Goal: Transaction & Acquisition: Book appointment/travel/reservation

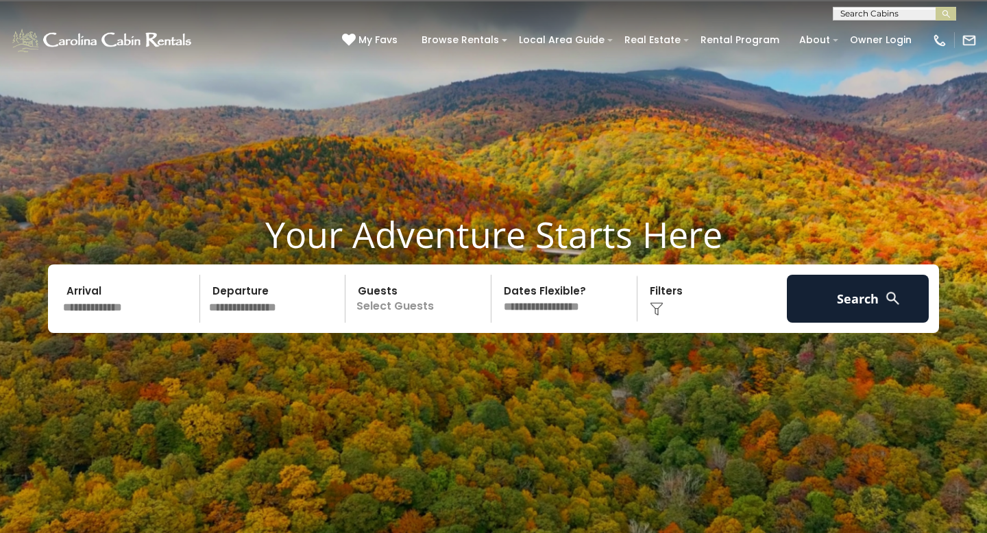
click at [148, 307] on input "text" at bounding box center [129, 299] width 142 height 48
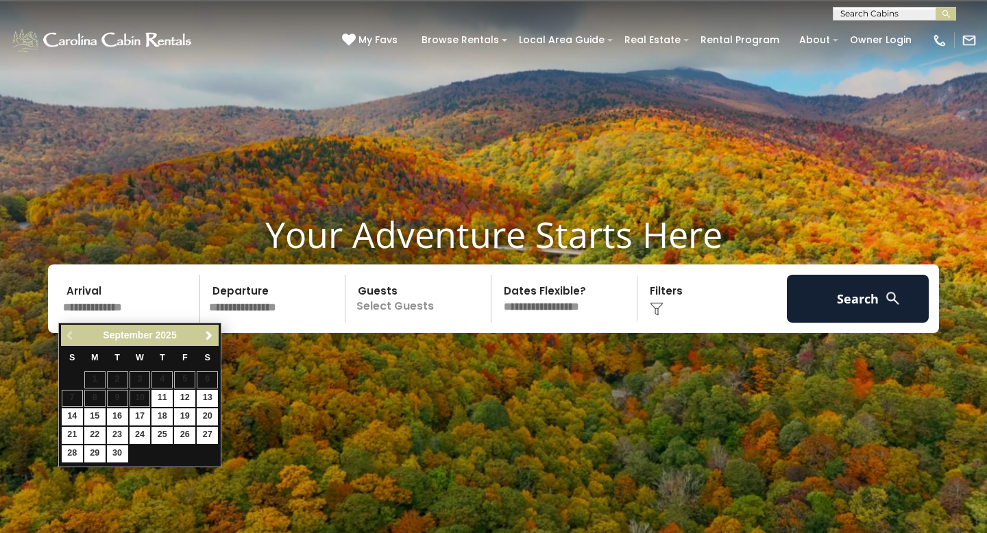
click at [212, 323] on div "Previous Next [DATE] S M T W T F S 1 2 3 4 5 6 7 8 9 10 11 12 13 14 15 16 17 18…" at bounding box center [139, 395] width 163 height 145
click at [205, 336] on span "Next" at bounding box center [209, 335] width 11 height 11
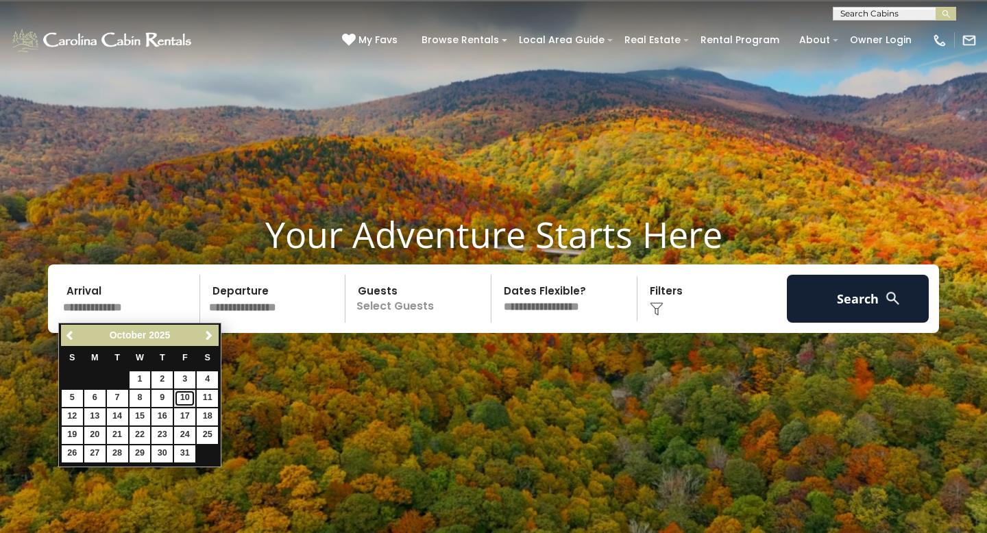
click at [186, 397] on link "10" at bounding box center [184, 398] width 21 height 17
type input "********"
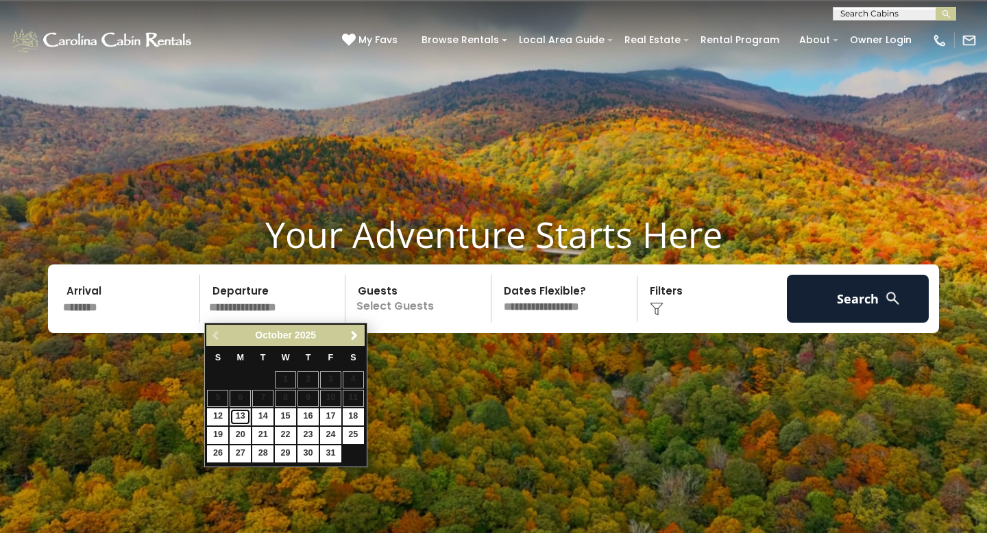
click at [237, 421] on link "13" at bounding box center [240, 416] width 21 height 17
type input "********"
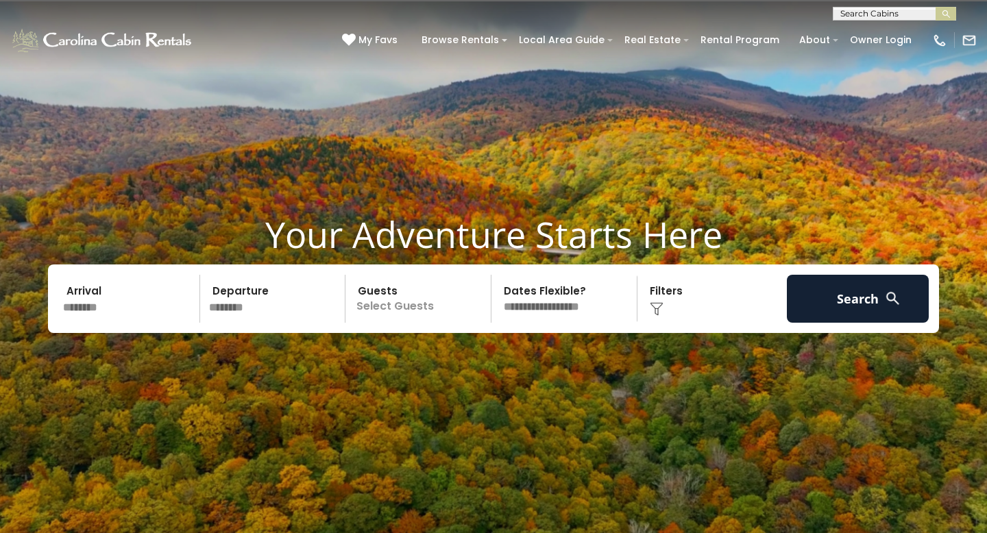
click at [397, 310] on p "Select Guests" at bounding box center [419, 299] width 141 height 48
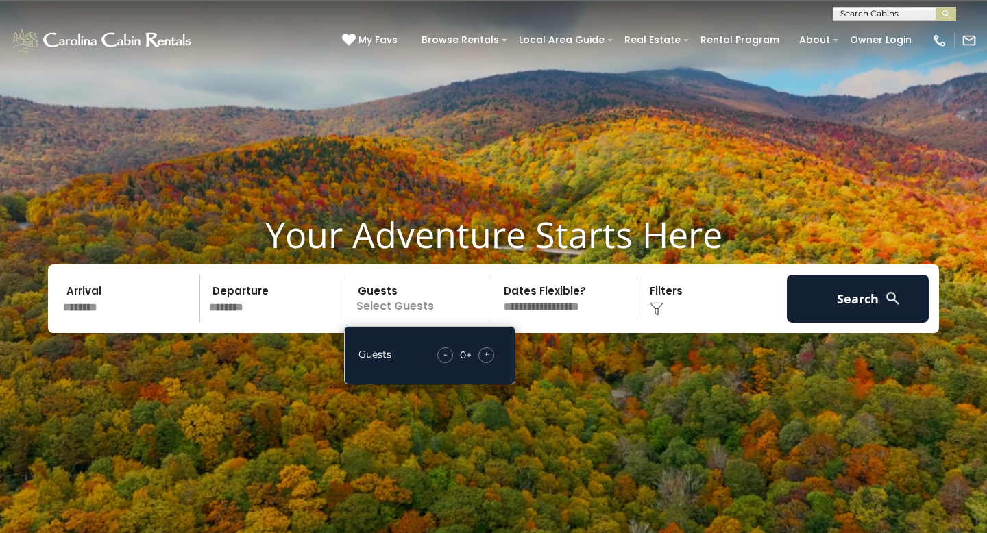
click at [498, 352] on div "- 0 + +" at bounding box center [465, 355] width 71 height 16
click at [489, 356] on span "+" at bounding box center [486, 354] width 5 height 14
click at [692, 316] on div "Click to Choose" at bounding box center [712, 299] width 142 height 48
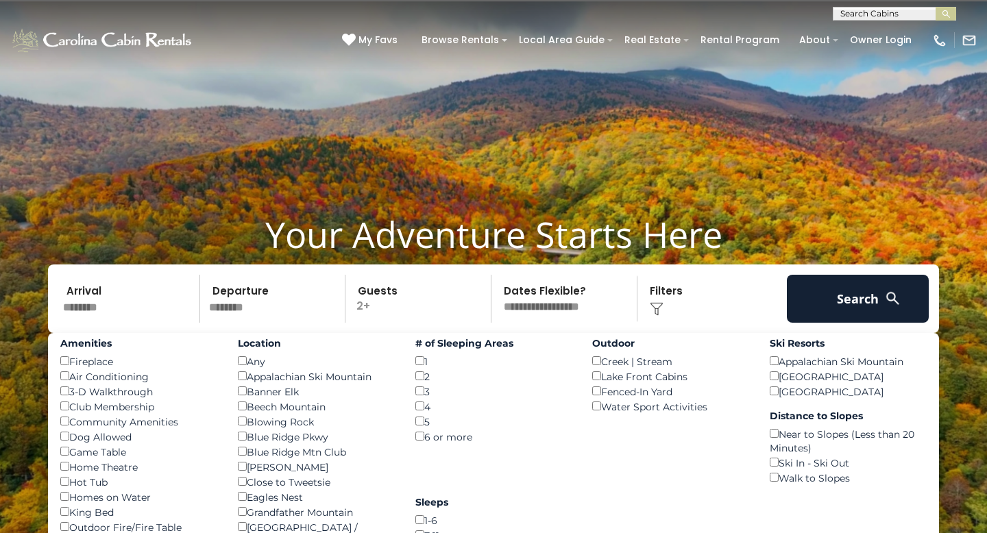
click at [655, 315] on img at bounding box center [657, 309] width 14 height 14
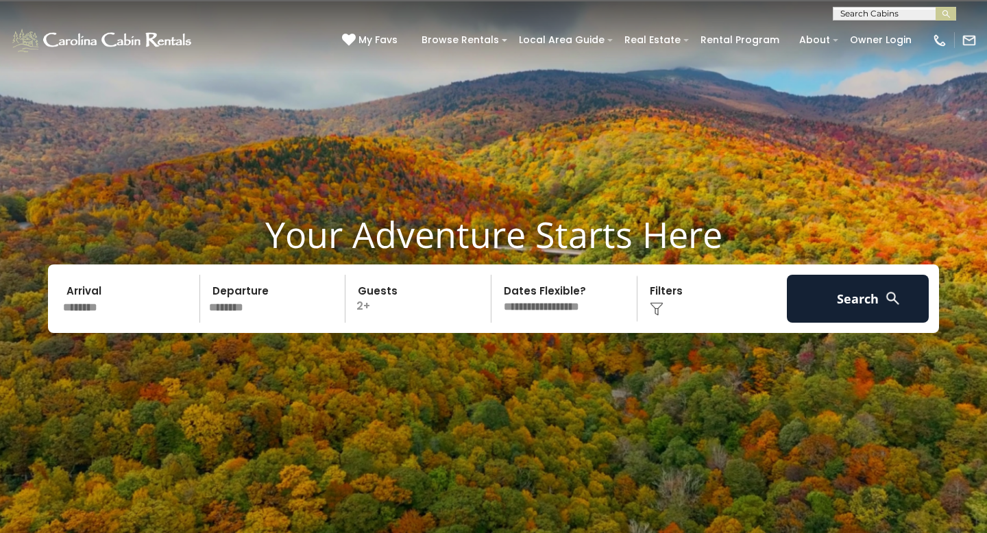
click at [655, 315] on img at bounding box center [657, 309] width 14 height 14
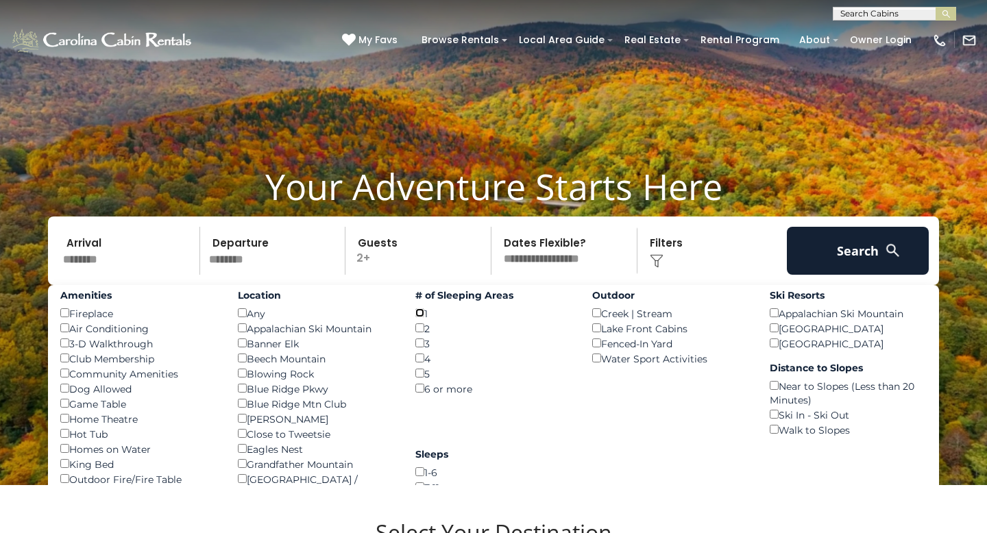
scroll to position [50, 0]
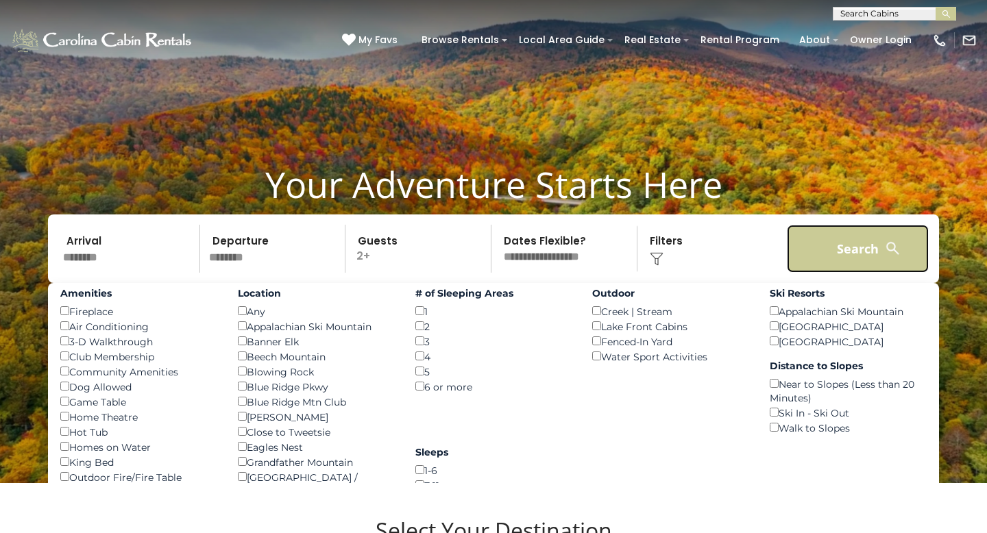
click at [874, 243] on button "Search" at bounding box center [858, 249] width 142 height 48
